Goal: Entertainment & Leisure: Consume media (video, audio)

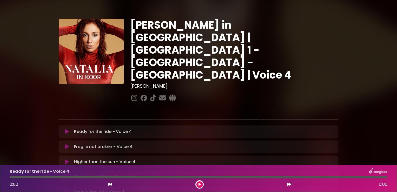
click at [66, 129] on icon at bounding box center [67, 131] width 4 height 5
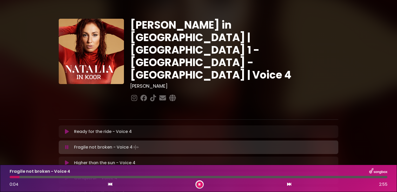
click at [67, 144] on icon at bounding box center [66, 146] width 3 height 5
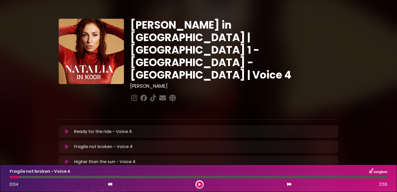
click at [67, 129] on icon at bounding box center [67, 131] width 4 height 5
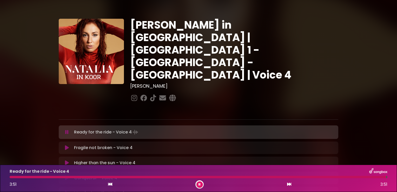
click at [66, 129] on icon at bounding box center [66, 131] width 3 height 5
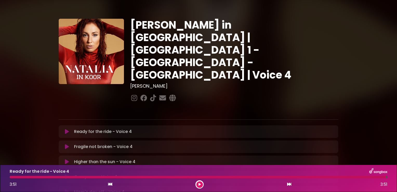
click at [67, 144] on icon at bounding box center [67, 146] width 4 height 5
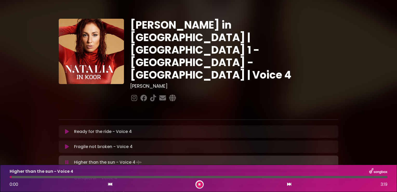
click at [66, 160] on icon at bounding box center [66, 162] width 3 height 5
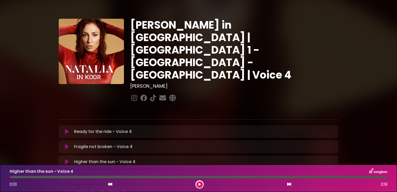
click at [65, 144] on icon at bounding box center [67, 146] width 4 height 5
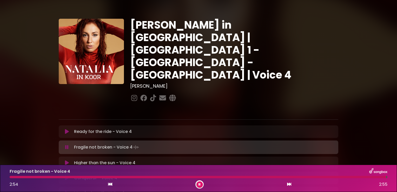
click at [66, 144] on icon at bounding box center [66, 146] width 3 height 5
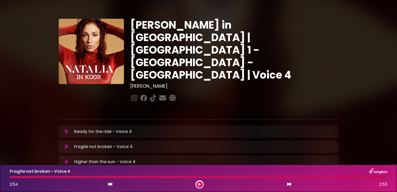
click at [66, 144] on icon at bounding box center [67, 146] width 4 height 5
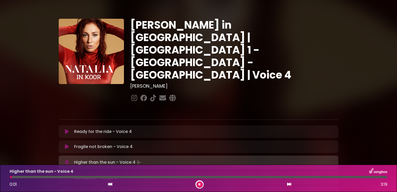
click at [67, 160] on icon at bounding box center [66, 162] width 3 height 5
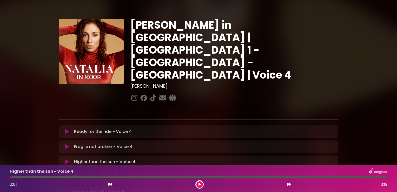
click at [66, 144] on icon at bounding box center [67, 146] width 4 height 5
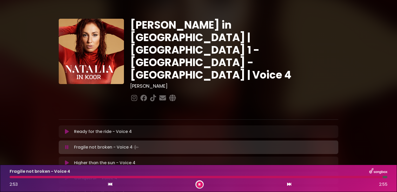
click at [66, 144] on icon at bounding box center [66, 146] width 3 height 5
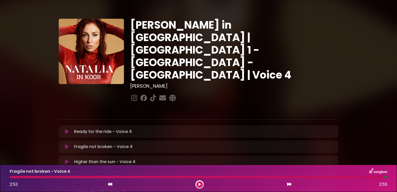
click at [66, 159] on icon at bounding box center [67, 161] width 4 height 5
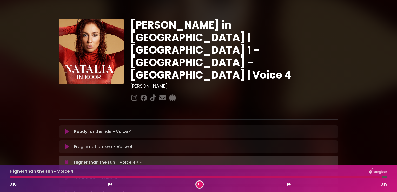
click at [66, 160] on icon at bounding box center [66, 162] width 3 height 5
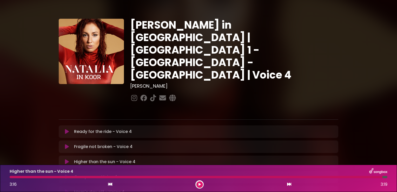
click at [67, 159] on icon at bounding box center [67, 161] width 4 height 5
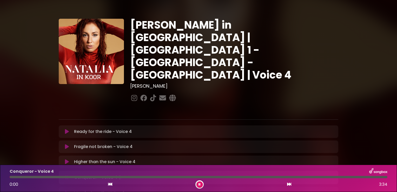
click at [66, 175] on icon at bounding box center [66, 177] width 3 height 5
click at [66, 159] on icon at bounding box center [67, 161] width 4 height 5
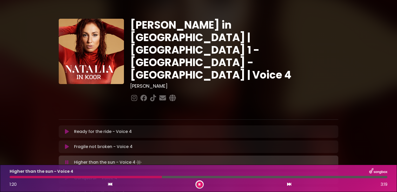
click at [147, 179] on div "Higher than the sun - Voice 4 1:20 3:19" at bounding box center [198, 178] width 384 height 21
click at [148, 177] on div at bounding box center [87, 177] width 154 height 2
click at [134, 177] on div at bounding box center [81, 177] width 143 height 2
click at [134, 177] on div at bounding box center [87, 177] width 155 height 2
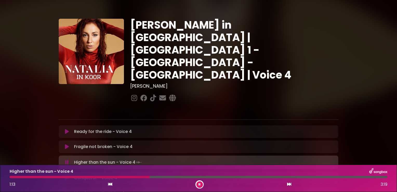
click at [134, 177] on div at bounding box center [80, 177] width 140 height 2
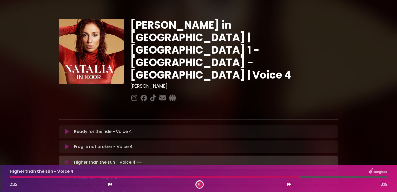
click at [288, 177] on div at bounding box center [154, 177] width 289 height 2
click at [281, 177] on div at bounding box center [150, 177] width 280 height 2
click at [281, 177] on div at bounding box center [153, 177] width 286 height 2
click at [281, 177] on div at bounding box center [154, 177] width 288 height 2
click at [281, 177] on div at bounding box center [155, 177] width 290 height 2
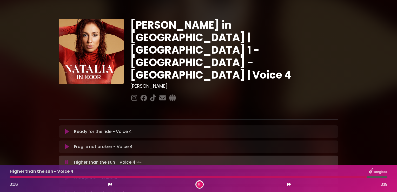
click at [346, 176] on div at bounding box center [188, 177] width 357 height 2
click at [342, 176] on div at bounding box center [180, 177] width 340 height 2
click at [342, 176] on div at bounding box center [190, 177] width 360 height 2
click at [342, 176] on div at bounding box center [189, 177] width 358 height 2
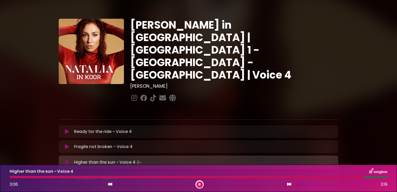
click at [342, 176] on div at bounding box center [187, 177] width 354 height 2
click at [342, 176] on div at bounding box center [189, 177] width 359 height 2
click at [65, 160] on icon at bounding box center [66, 162] width 3 height 5
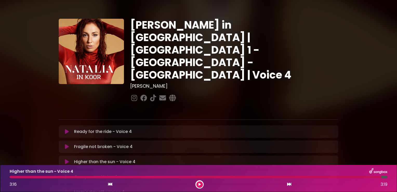
click at [65, 174] on icon at bounding box center [67, 176] width 4 height 5
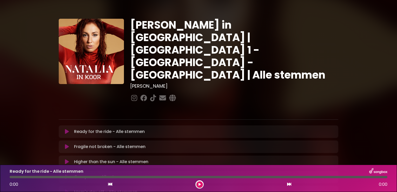
click at [66, 129] on icon at bounding box center [67, 131] width 4 height 5
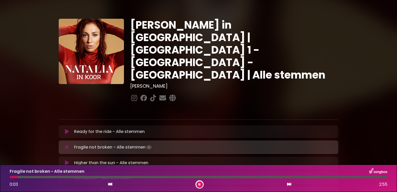
click at [68, 144] on icon at bounding box center [66, 146] width 3 height 5
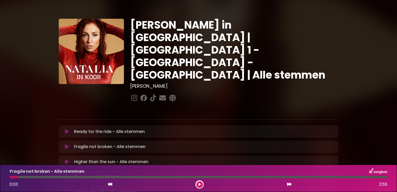
click at [67, 144] on icon at bounding box center [67, 146] width 4 height 5
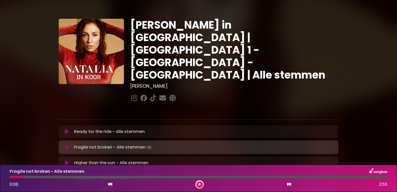
click at [10, 176] on div at bounding box center [17, 177] width 15 height 2
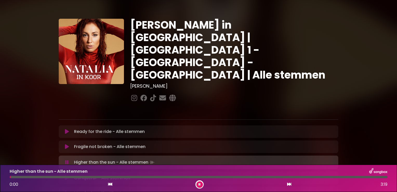
click at [68, 160] on icon at bounding box center [66, 162] width 3 height 5
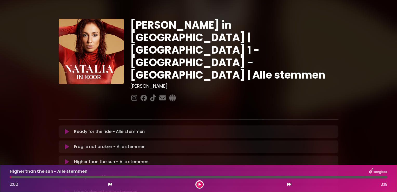
click at [67, 159] on icon at bounding box center [67, 161] width 4 height 5
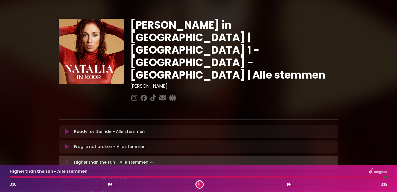
click at [67, 160] on icon at bounding box center [66, 162] width 3 height 5
